Goal: Task Accomplishment & Management: Complete application form

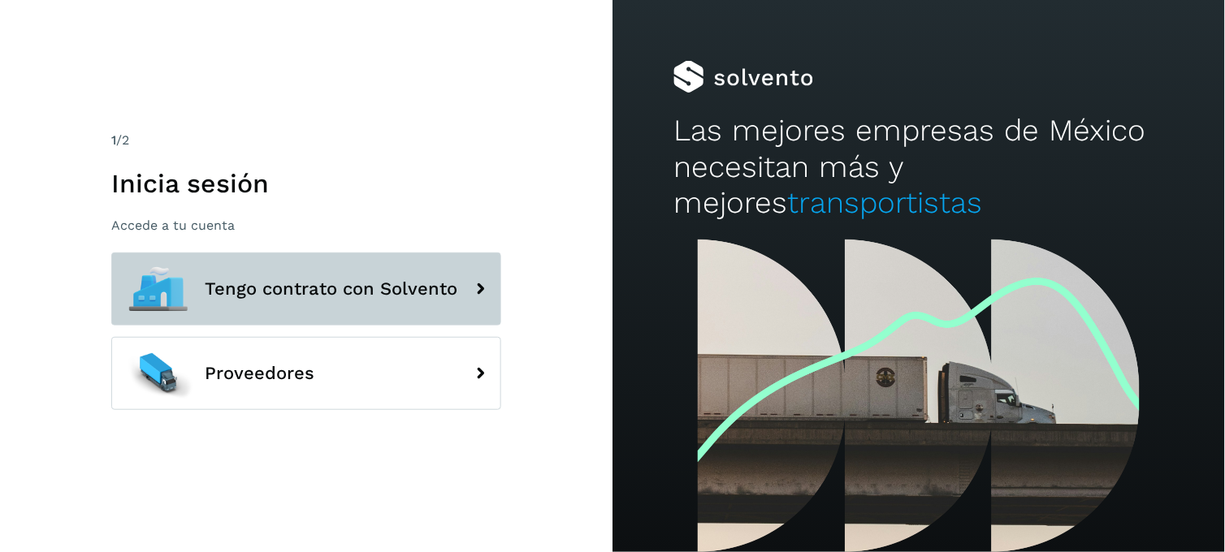
click at [428, 289] on span "Tengo contrato con Solvento" at bounding box center [331, 288] width 253 height 19
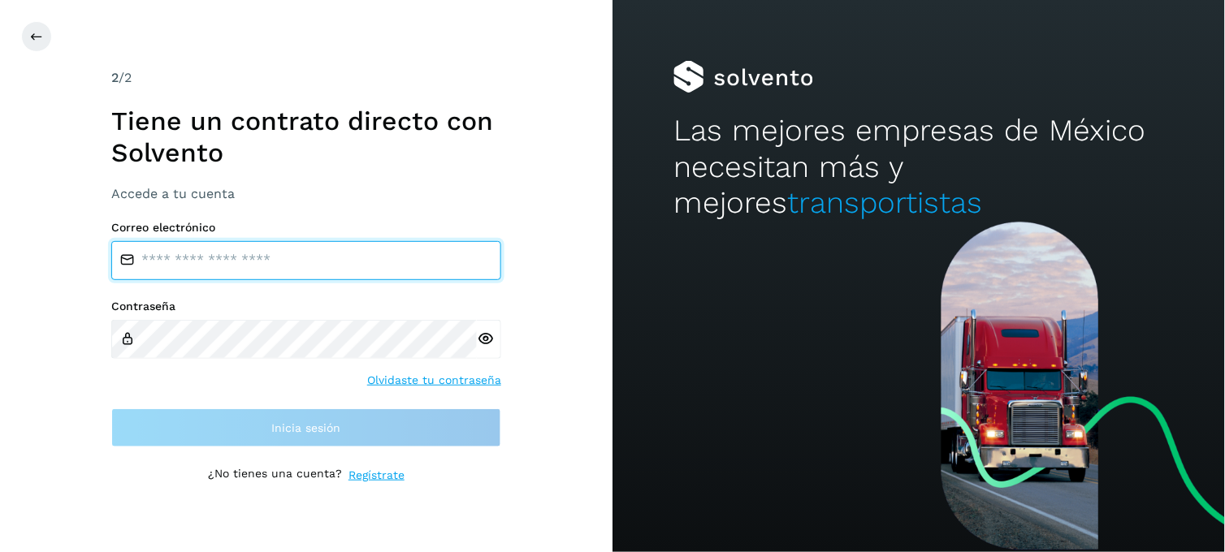
type input "**********"
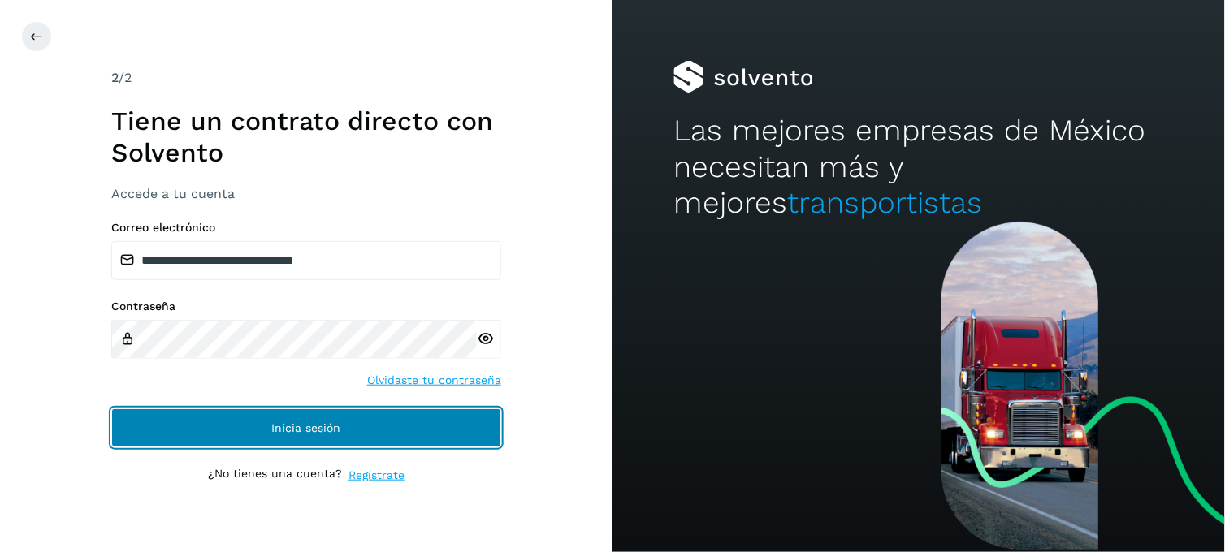
click at [407, 428] on button "Inicia sesión" at bounding box center [306, 428] width 390 height 39
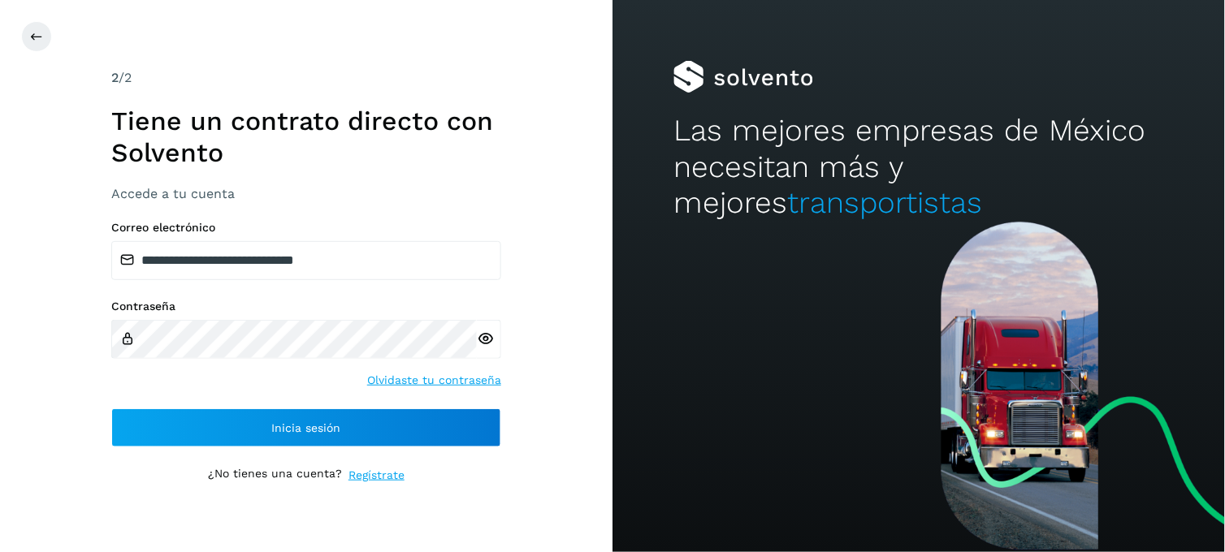
click at [483, 328] on div at bounding box center [489, 339] width 24 height 39
click at [480, 340] on icon at bounding box center [485, 339] width 17 height 17
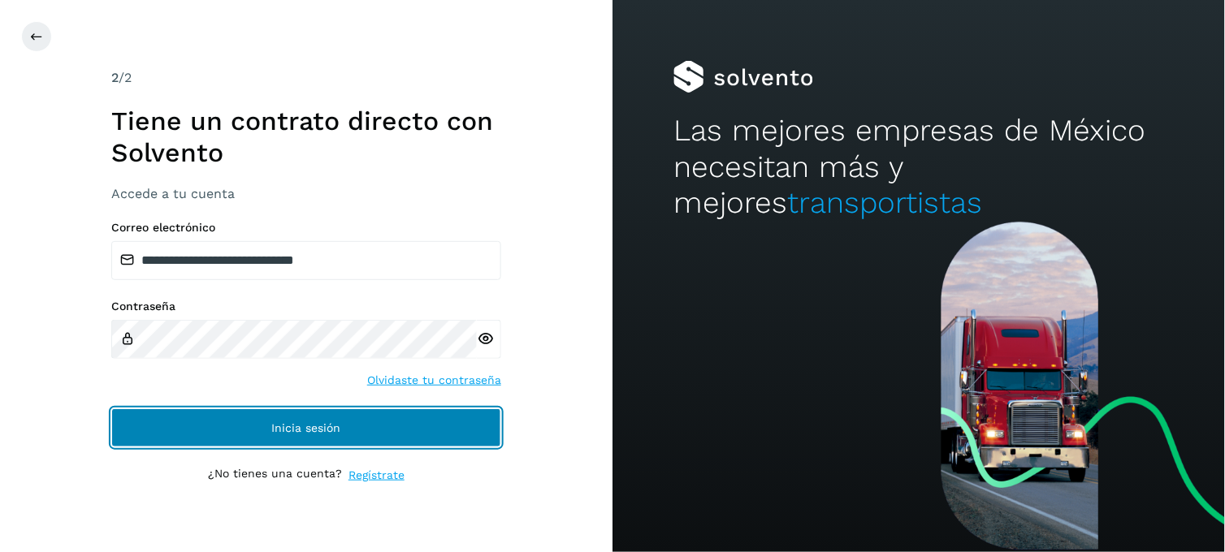
click at [355, 431] on button "Inicia sesión" at bounding box center [306, 428] width 390 height 39
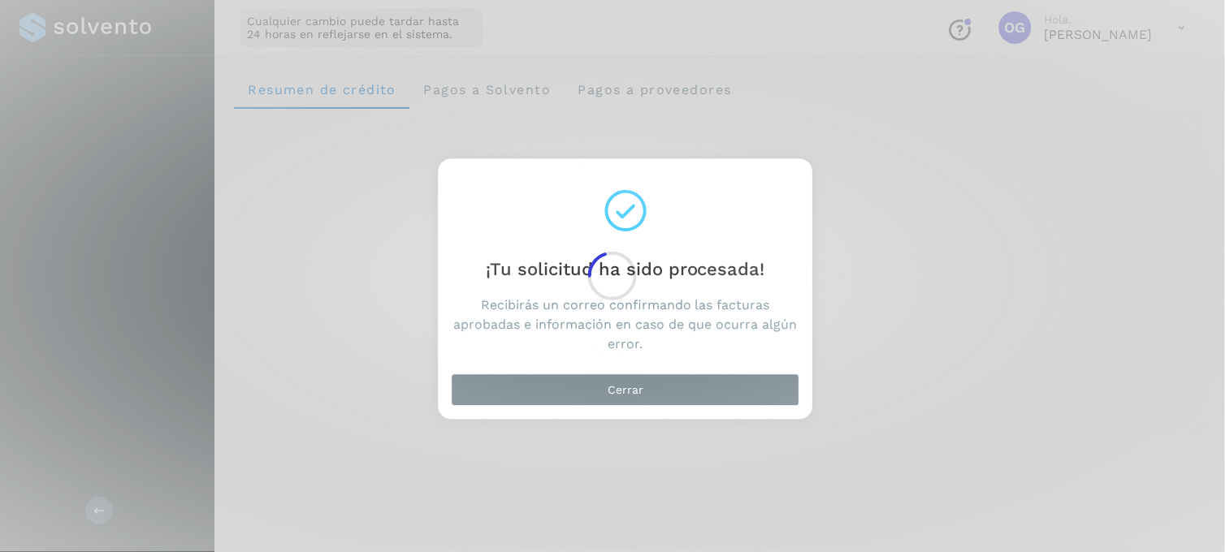
click at [583, 388] on div at bounding box center [612, 276] width 1225 height 552
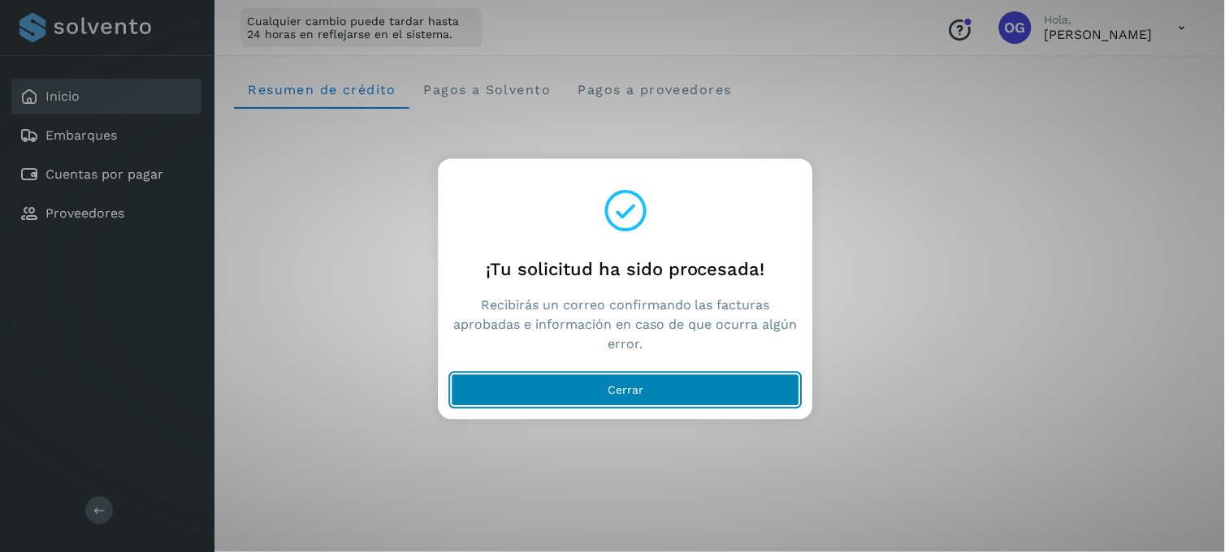
click at [583, 388] on button "Cerrar" at bounding box center [626, 391] width 349 height 32
